Goal: Information Seeking & Learning: Learn about a topic

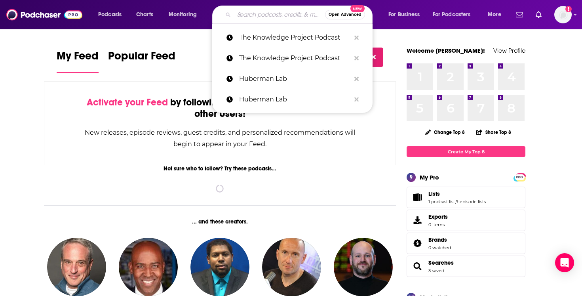
click at [284, 13] on input "Search podcasts, credits, & more..." at bounding box center [279, 14] width 91 height 13
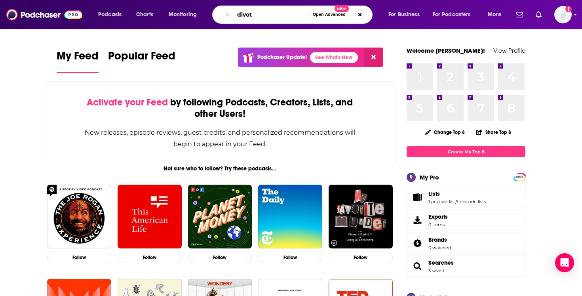
type input "divot"
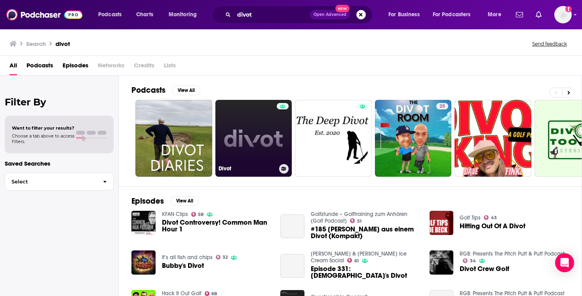
click at [243, 131] on link "Divot" at bounding box center [253, 138] width 77 height 77
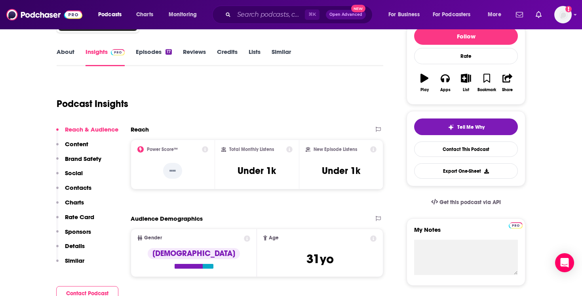
scroll to position [76, 0]
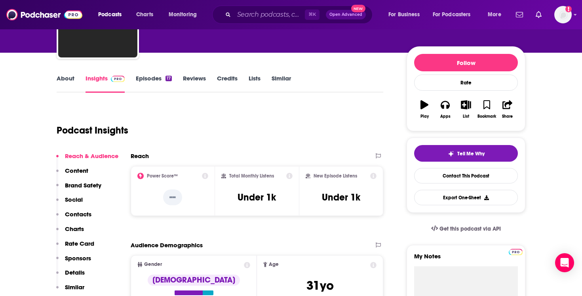
click at [153, 80] on link "Episodes 17" at bounding box center [154, 83] width 36 height 18
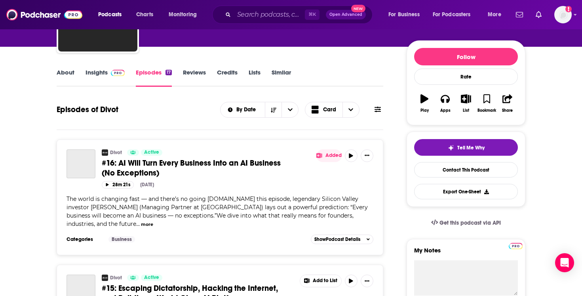
scroll to position [27, 0]
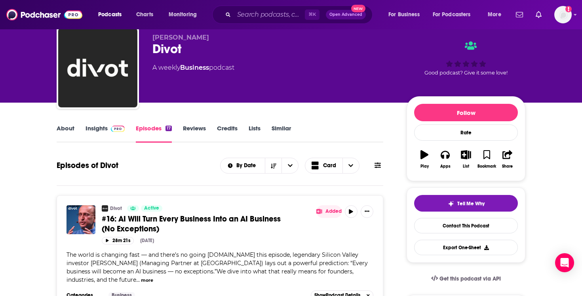
click at [97, 128] on link "Insights" at bounding box center [105, 133] width 39 height 18
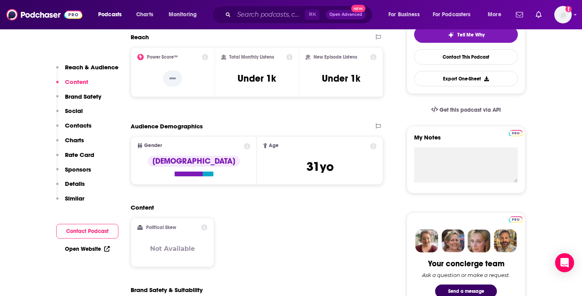
scroll to position [158, 0]
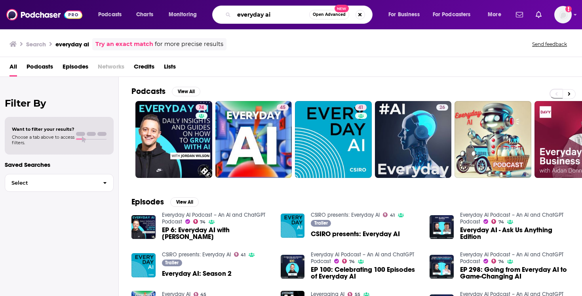
drag, startPoint x: 276, startPoint y: 17, endPoint x: 217, endPoint y: 15, distance: 58.2
click at [217, 15] on div "everyday ai Open Advanced New" at bounding box center [292, 15] width 160 height 18
type input "divot"
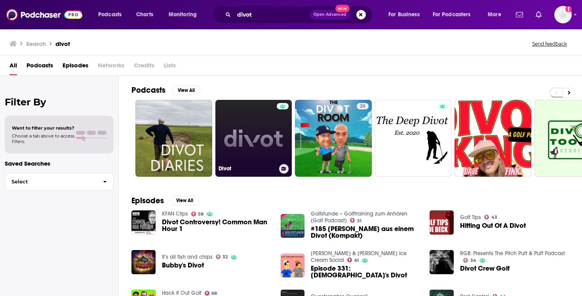
click at [262, 135] on link "Divot" at bounding box center [253, 138] width 77 height 77
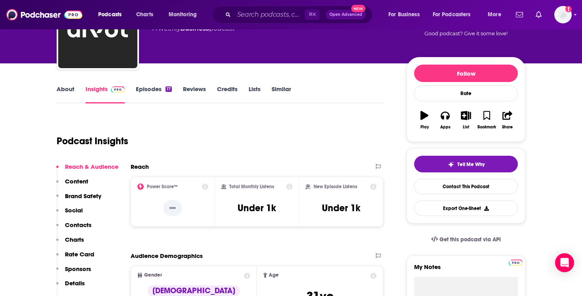
scroll to position [65, 0]
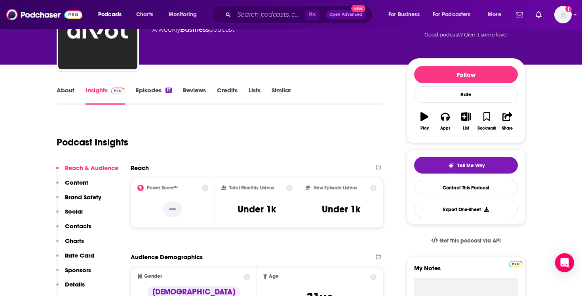
click at [149, 90] on link "Episodes 17" at bounding box center [154, 95] width 36 height 18
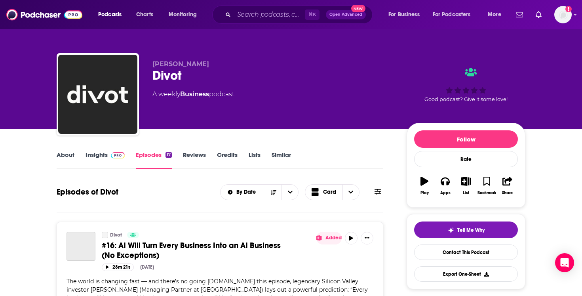
click at [196, 154] on link "Reviews" at bounding box center [194, 160] width 23 height 18
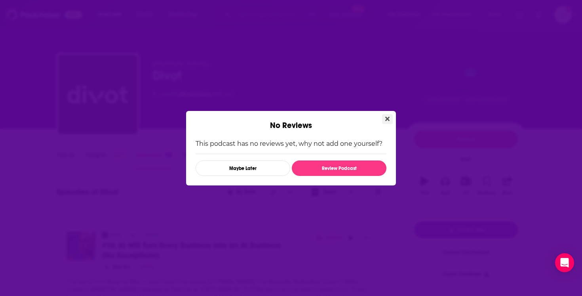
click at [386, 118] on icon "Close" at bounding box center [387, 118] width 4 height 4
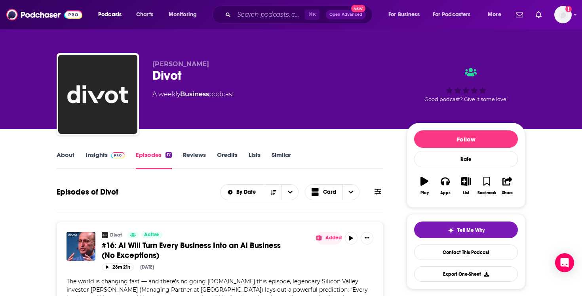
click at [61, 151] on link "About" at bounding box center [66, 160] width 18 height 18
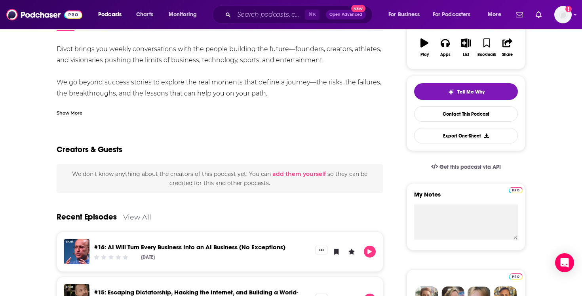
scroll to position [137, 0]
